Goal: Transaction & Acquisition: Subscribe to service/newsletter

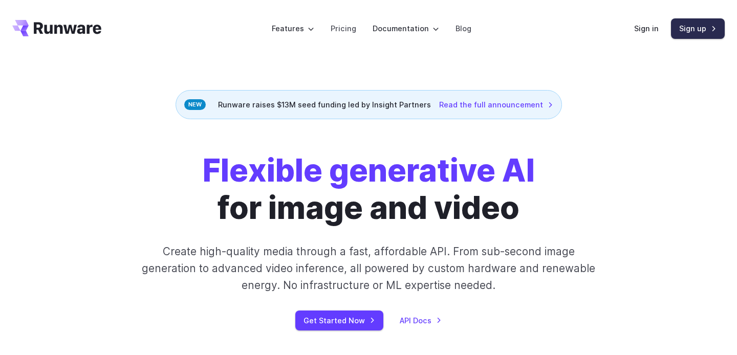
click at [687, 27] on link "Sign up" at bounding box center [698, 28] width 54 height 20
